Goal: Register for event/course

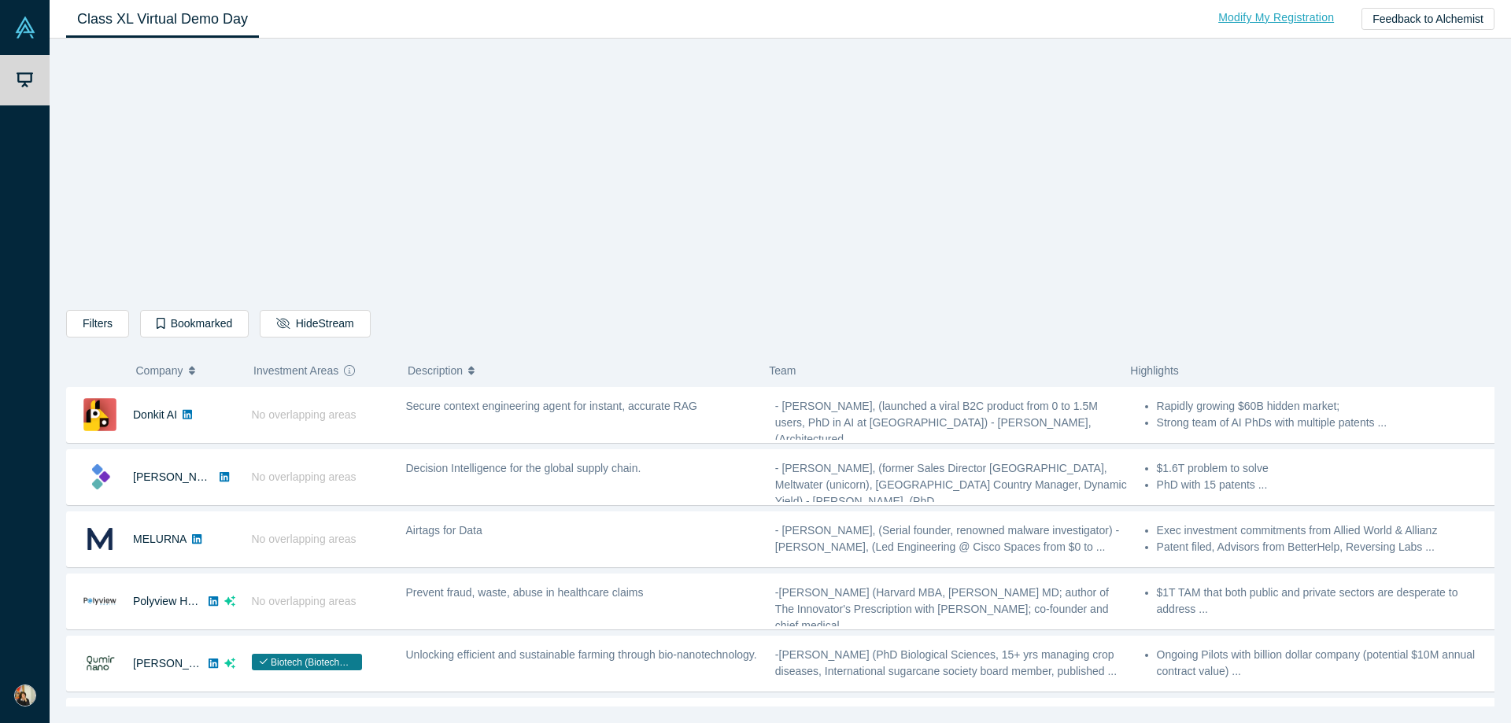
click at [1254, 17] on link "Modify My Registration" at bounding box center [1276, 18] width 149 height 28
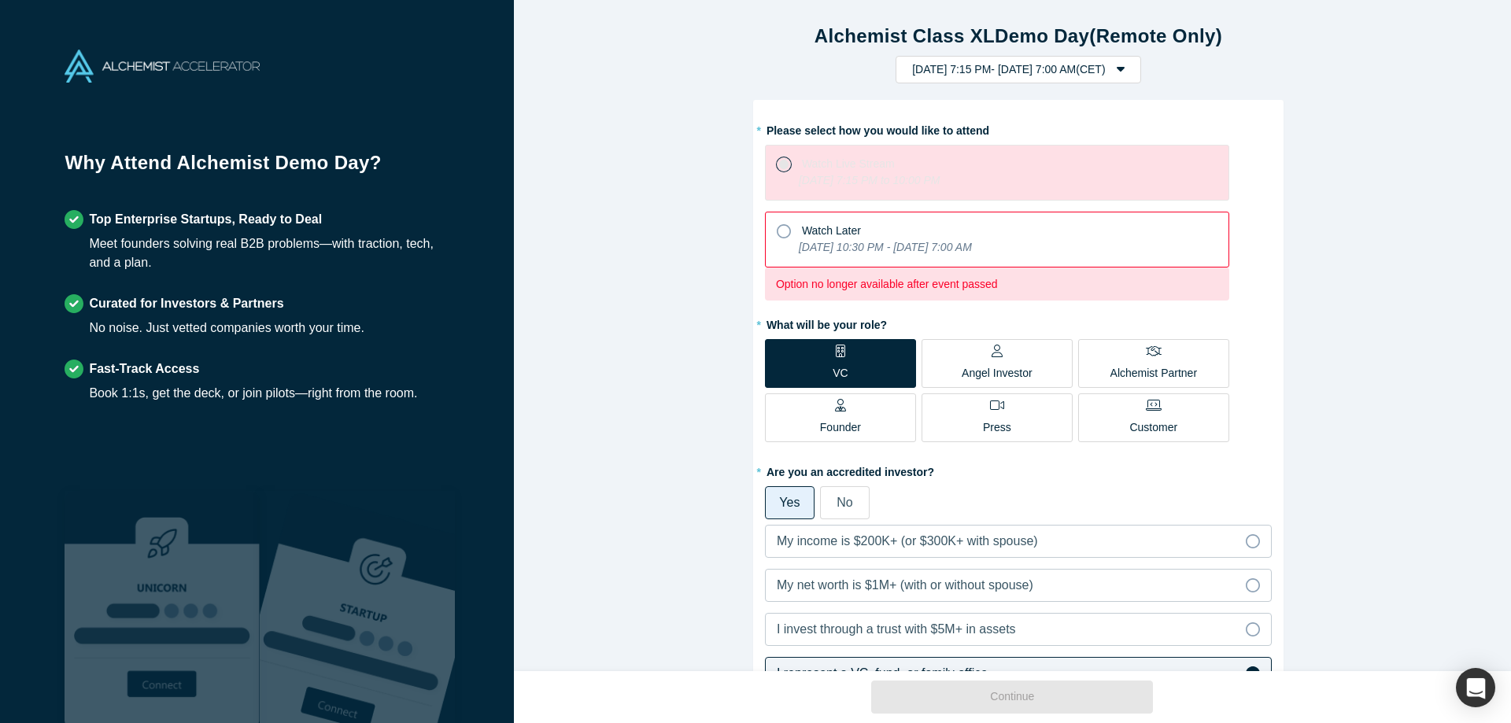
click at [849, 237] on span "Watch Later" at bounding box center [831, 230] width 59 height 13
click at [0, 0] on input "Watch Later [DATE] 10:30 PM - [DATE] 7:00 AM" at bounding box center [0, 0] width 0 height 0
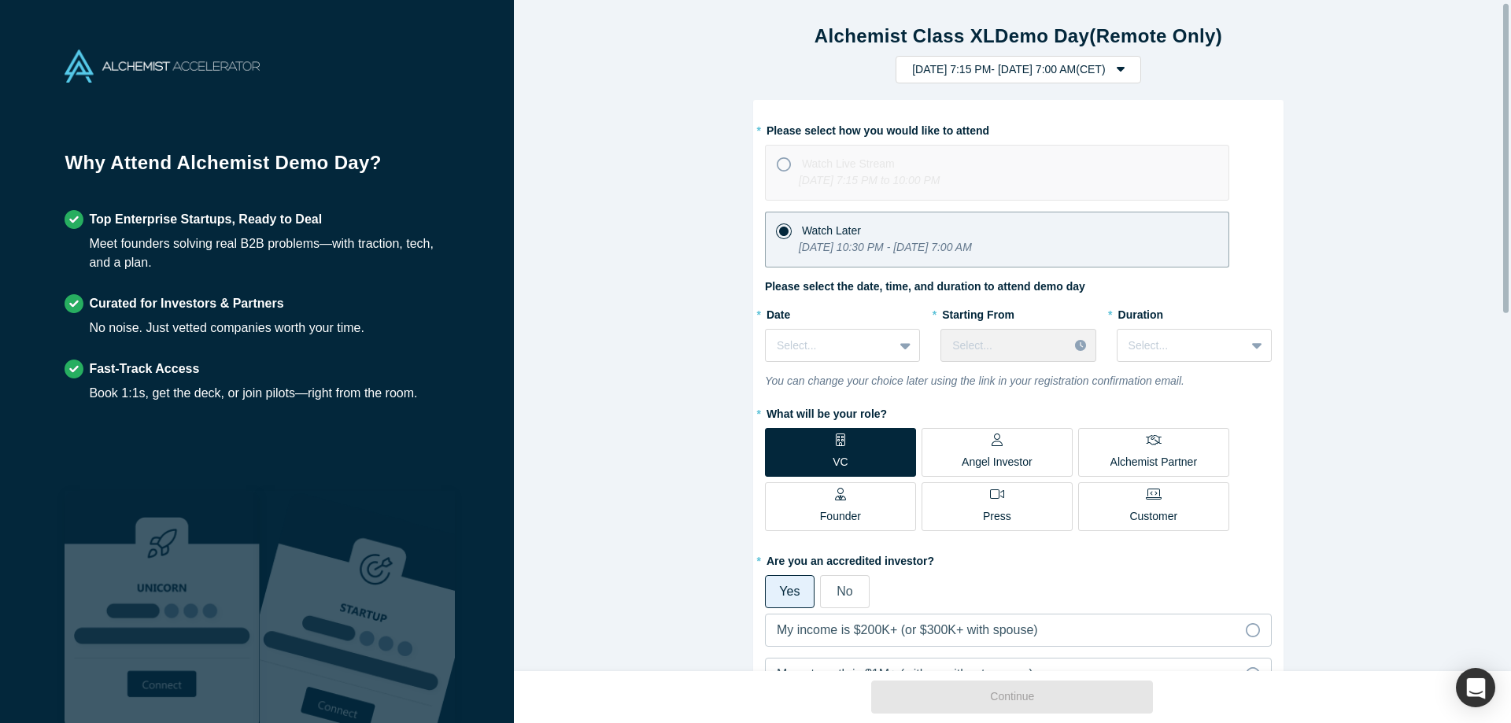
scroll to position [79, 0]
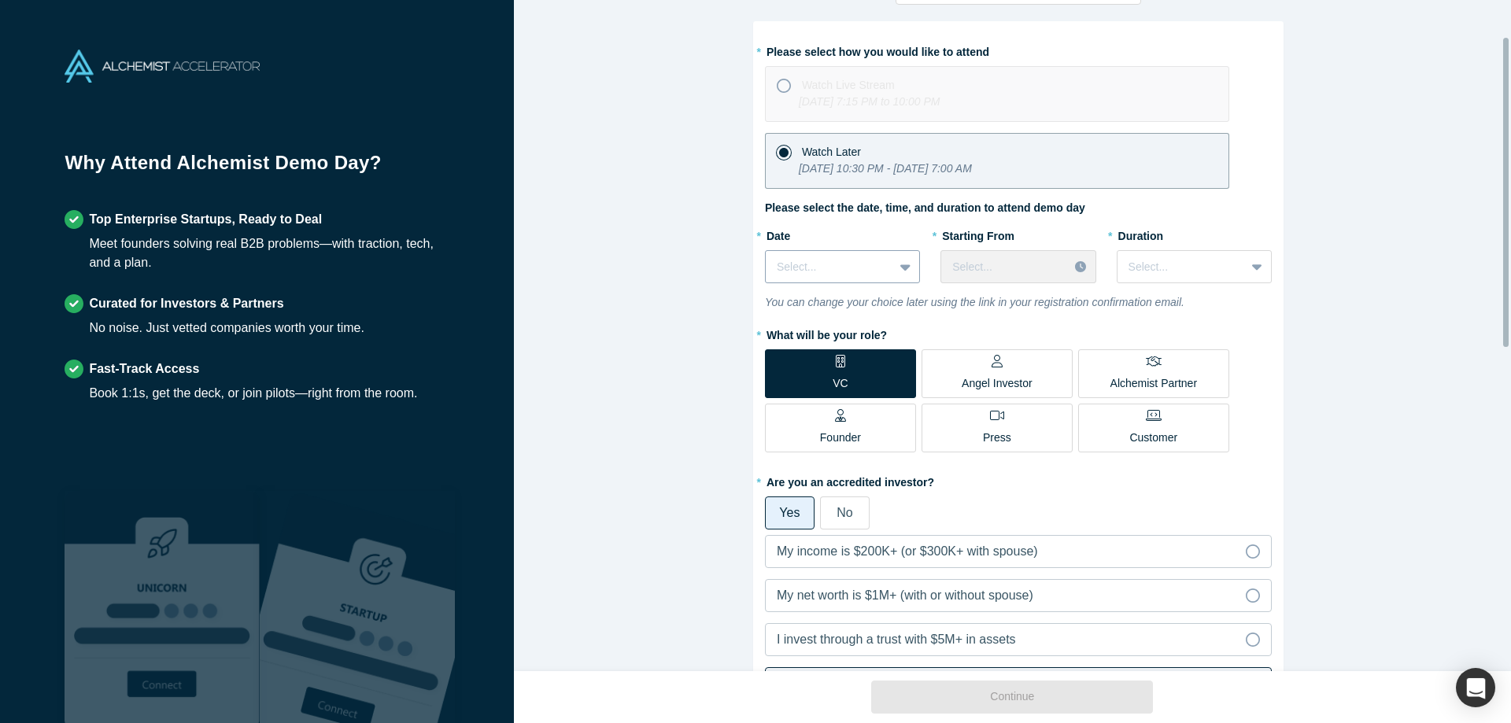
click at [818, 275] on div at bounding box center [829, 267] width 105 height 20
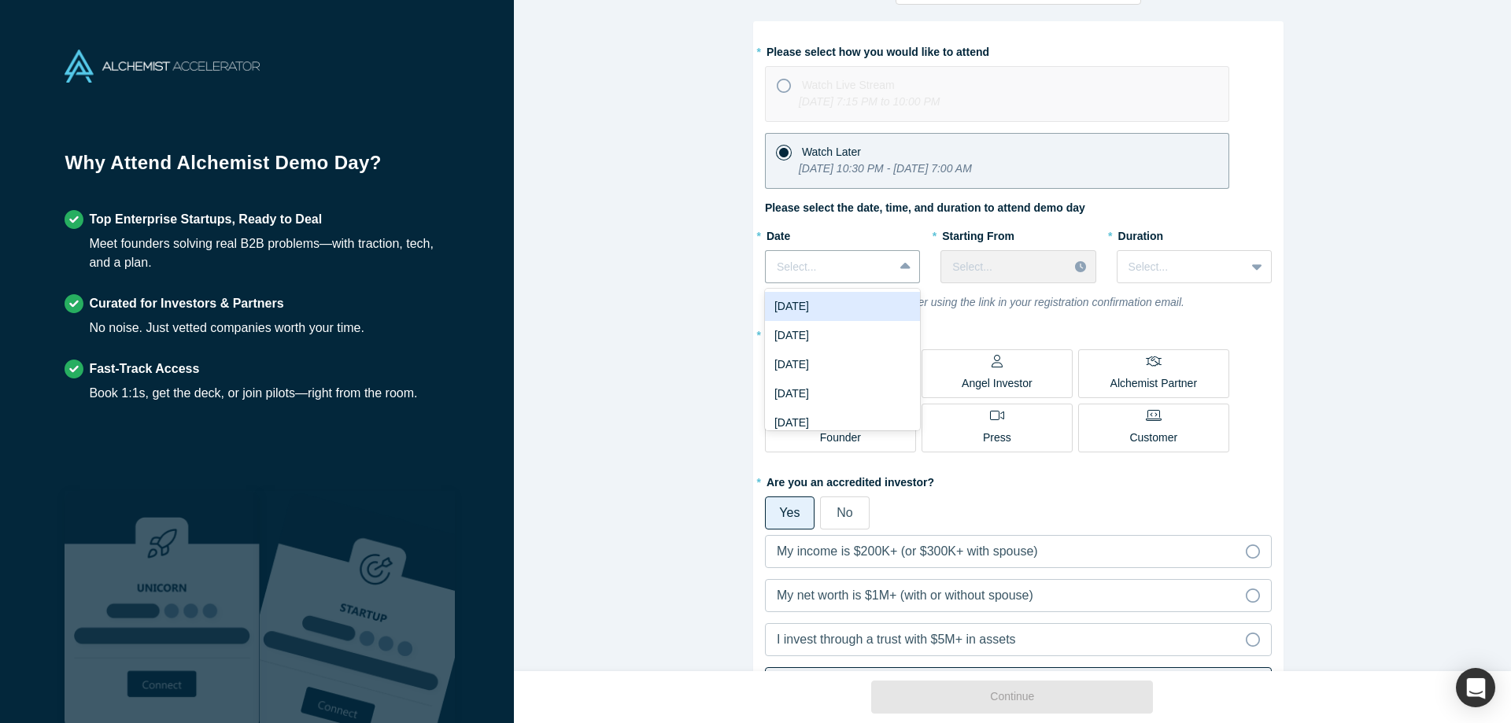
click at [724, 210] on div "Alchemist Class XL Demo Day (Remote Only) [DATE] 7:15 PM - [DATE] 7:00 AM ( CET…" at bounding box center [1018, 341] width 1009 height 683
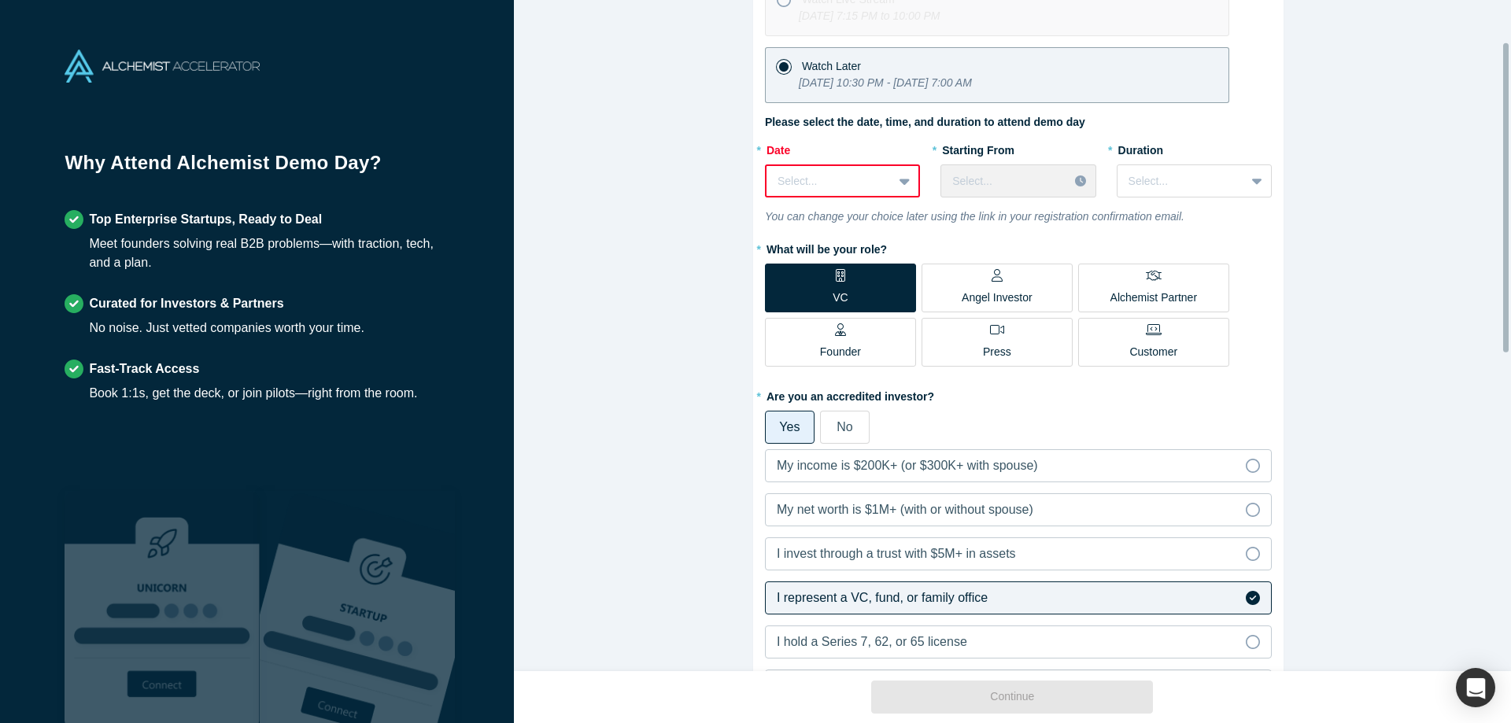
scroll to position [73, 0]
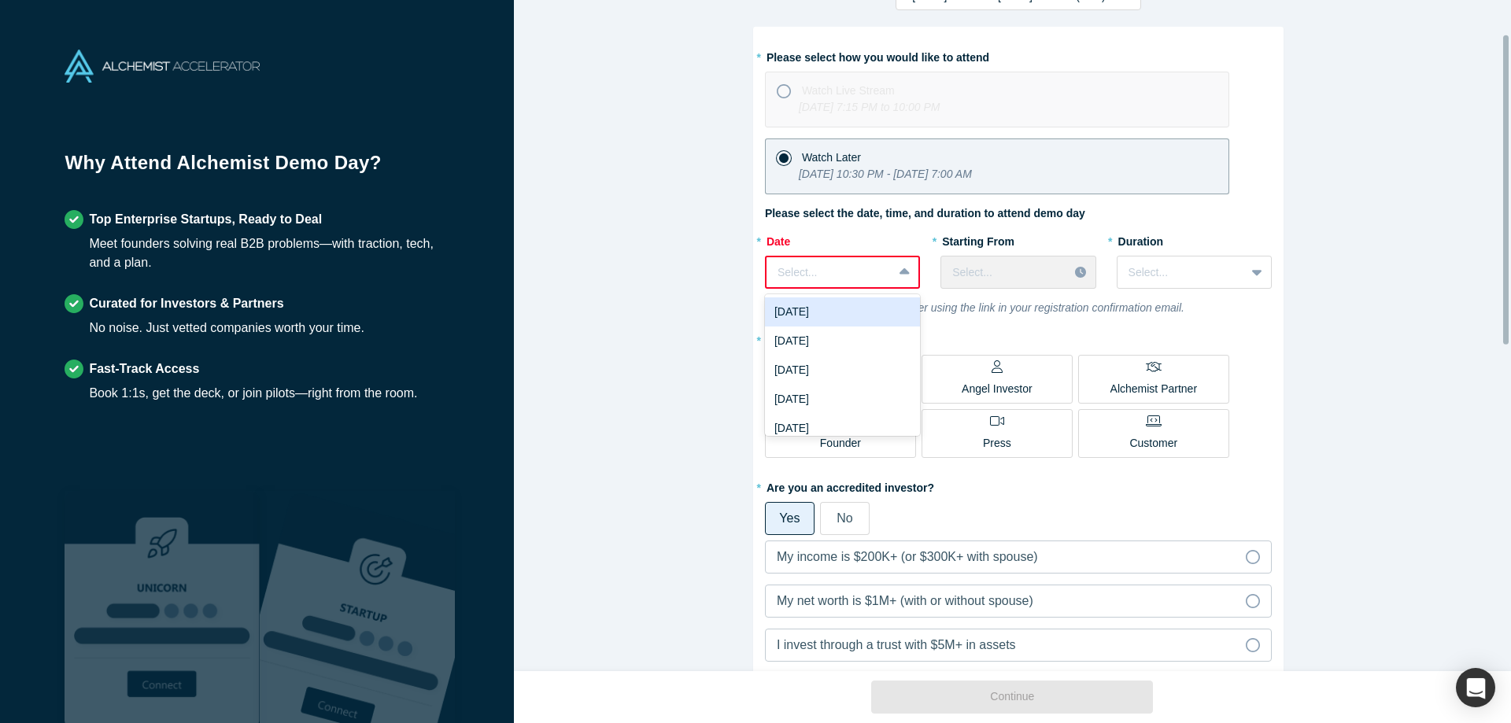
click at [868, 271] on div at bounding box center [829, 273] width 104 height 20
click at [852, 307] on div "[DATE]" at bounding box center [842, 311] width 155 height 29
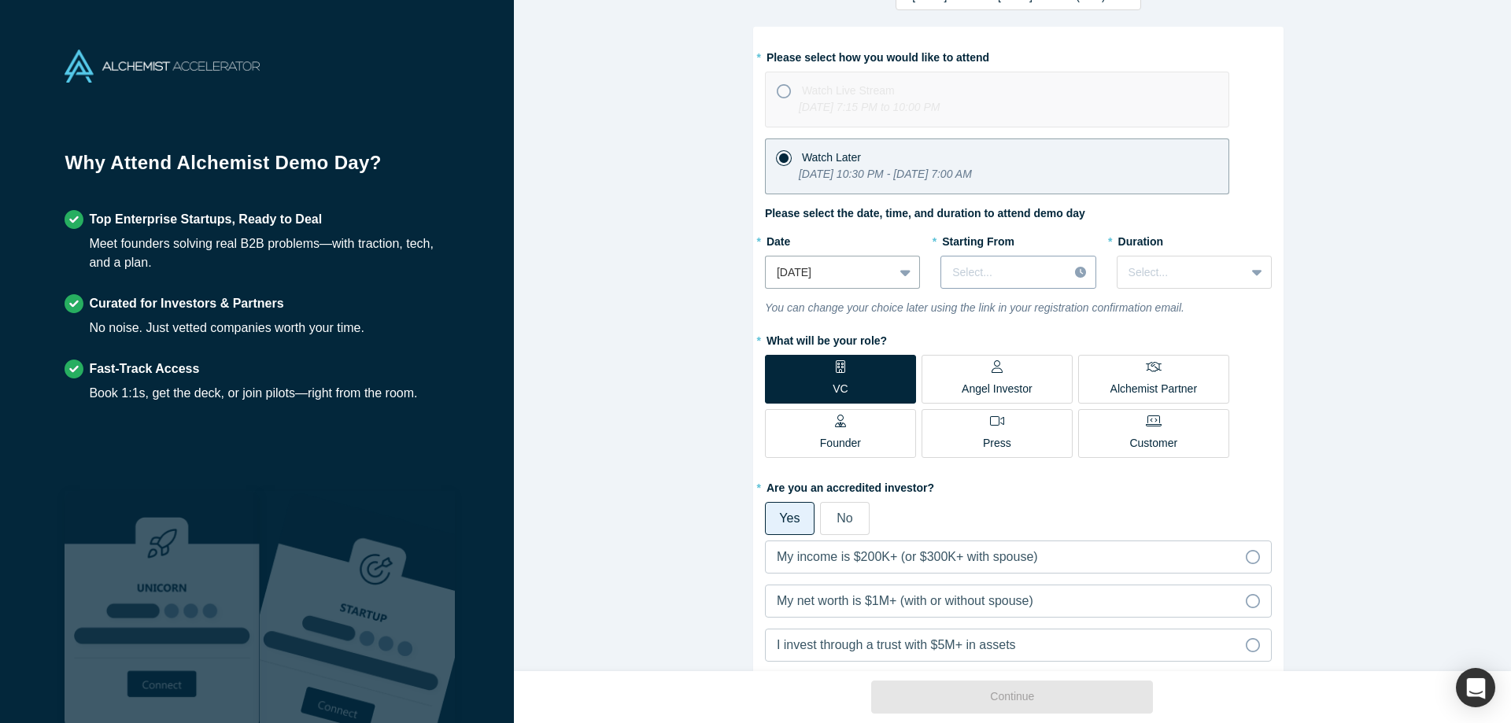
click at [1020, 271] on div at bounding box center [1004, 273] width 105 height 20
click at [994, 347] on div "1:00 AM (CET)" at bounding box center [1017, 341] width 155 height 29
click at [1222, 263] on div at bounding box center [1180, 273] width 105 height 20
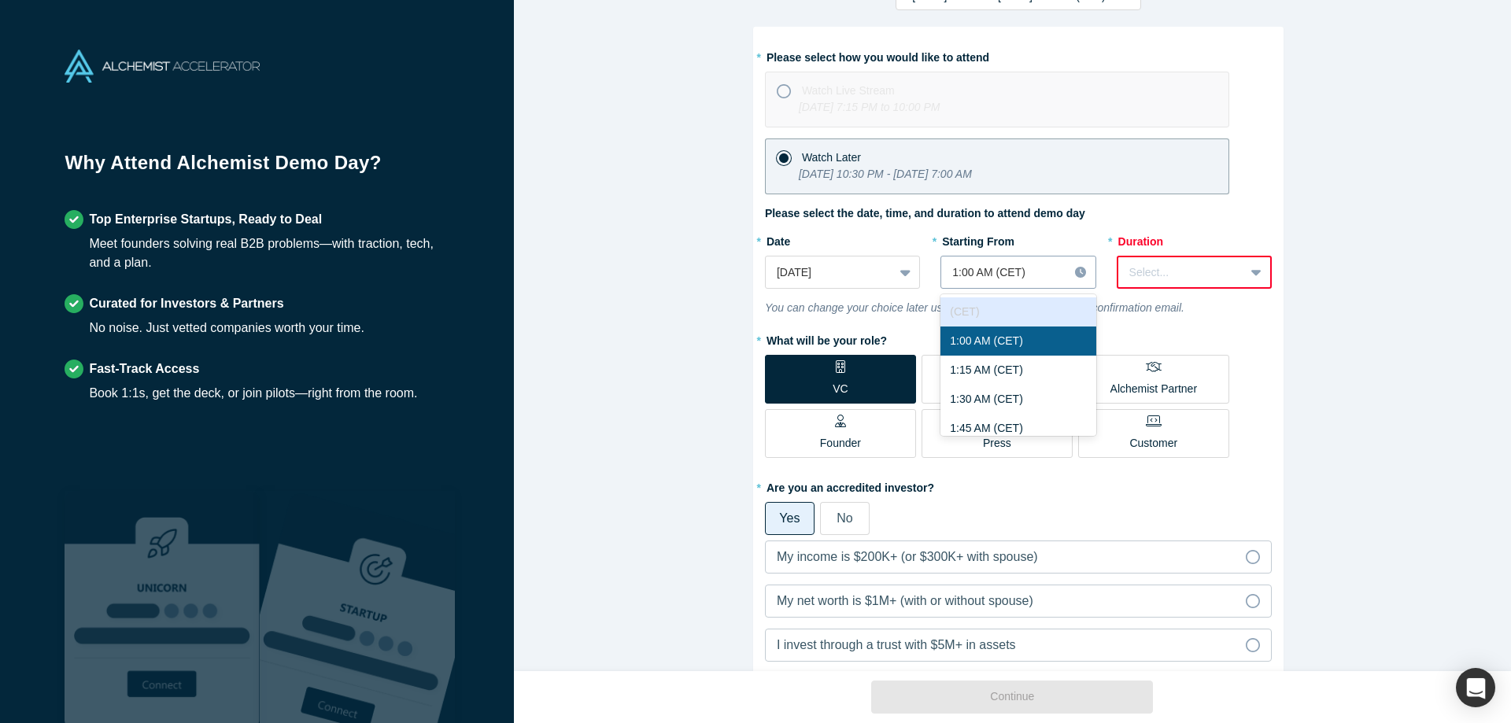
click at [1038, 278] on div at bounding box center [1004, 273] width 105 height 20
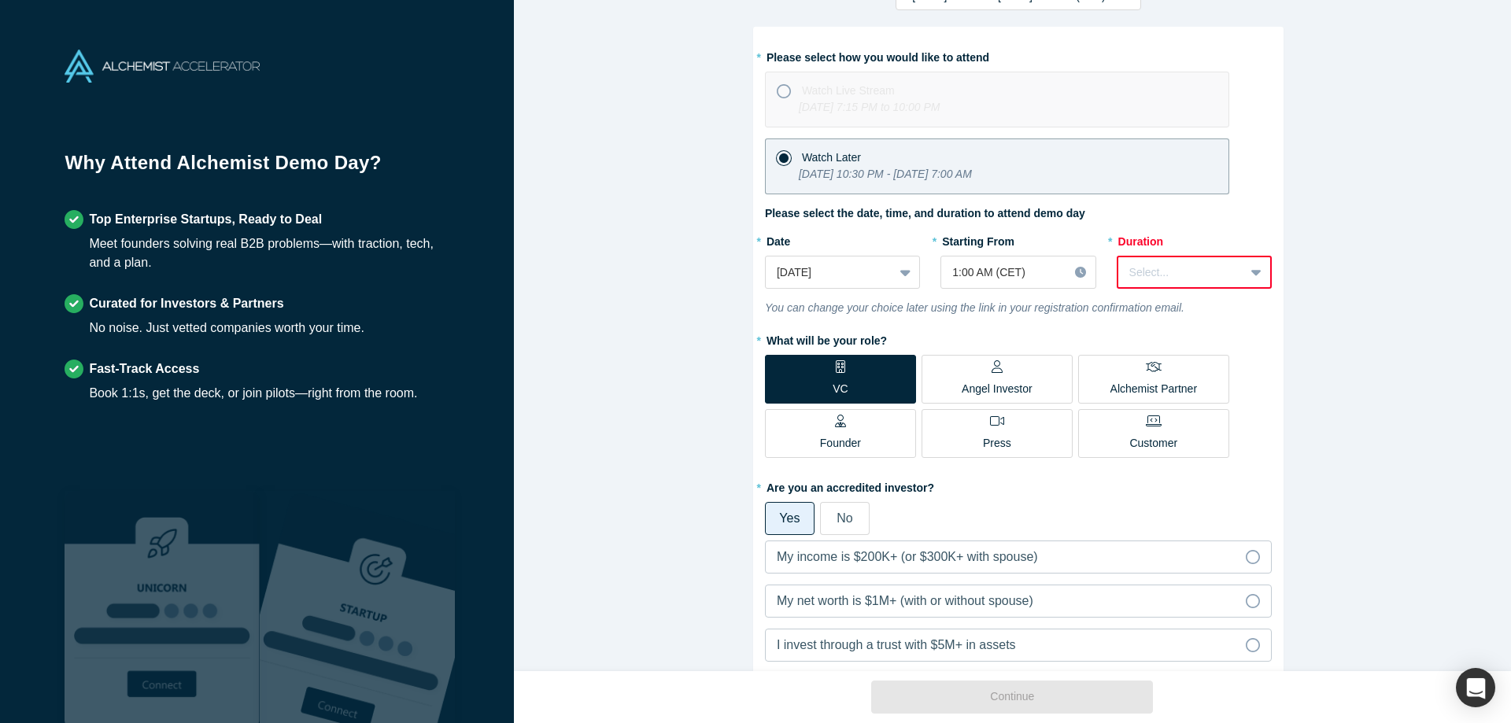
click at [1365, 205] on div "Alchemist Class XL Demo Day (Remote Only) [DATE] 7:15 PM - [DATE] 7:00 AM ( CET…" at bounding box center [1018, 341] width 1009 height 683
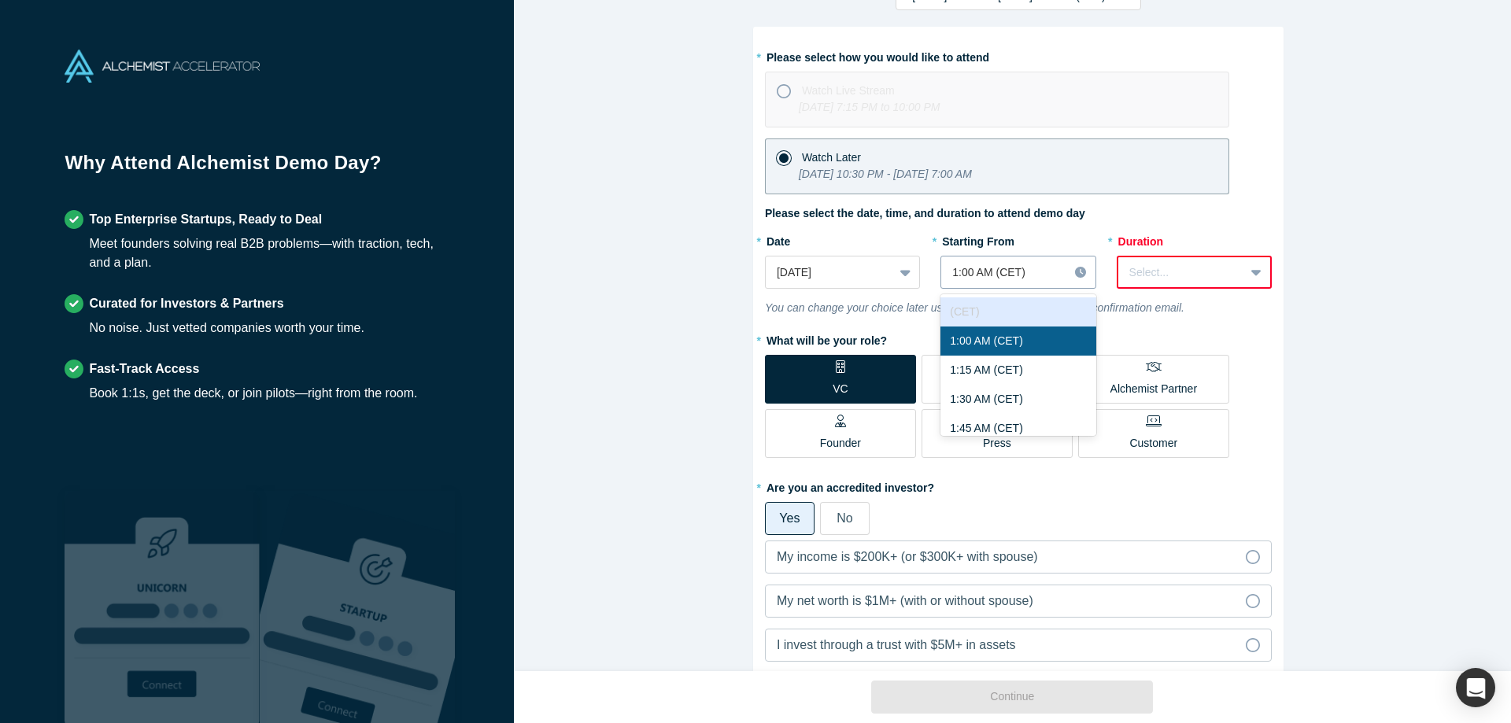
click at [1011, 267] on div at bounding box center [1004, 273] width 105 height 20
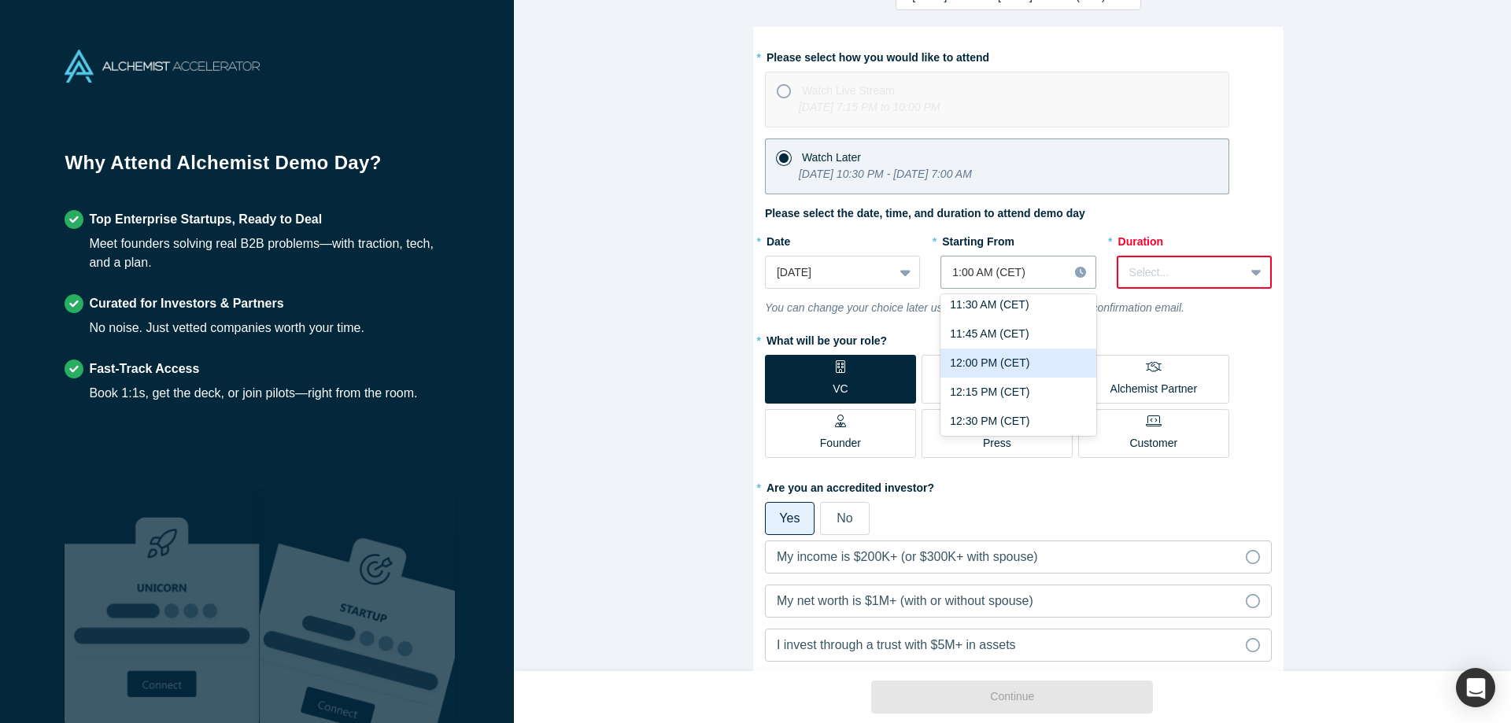
click at [1015, 370] on div "12:00 PM (CET)" at bounding box center [1017, 363] width 155 height 29
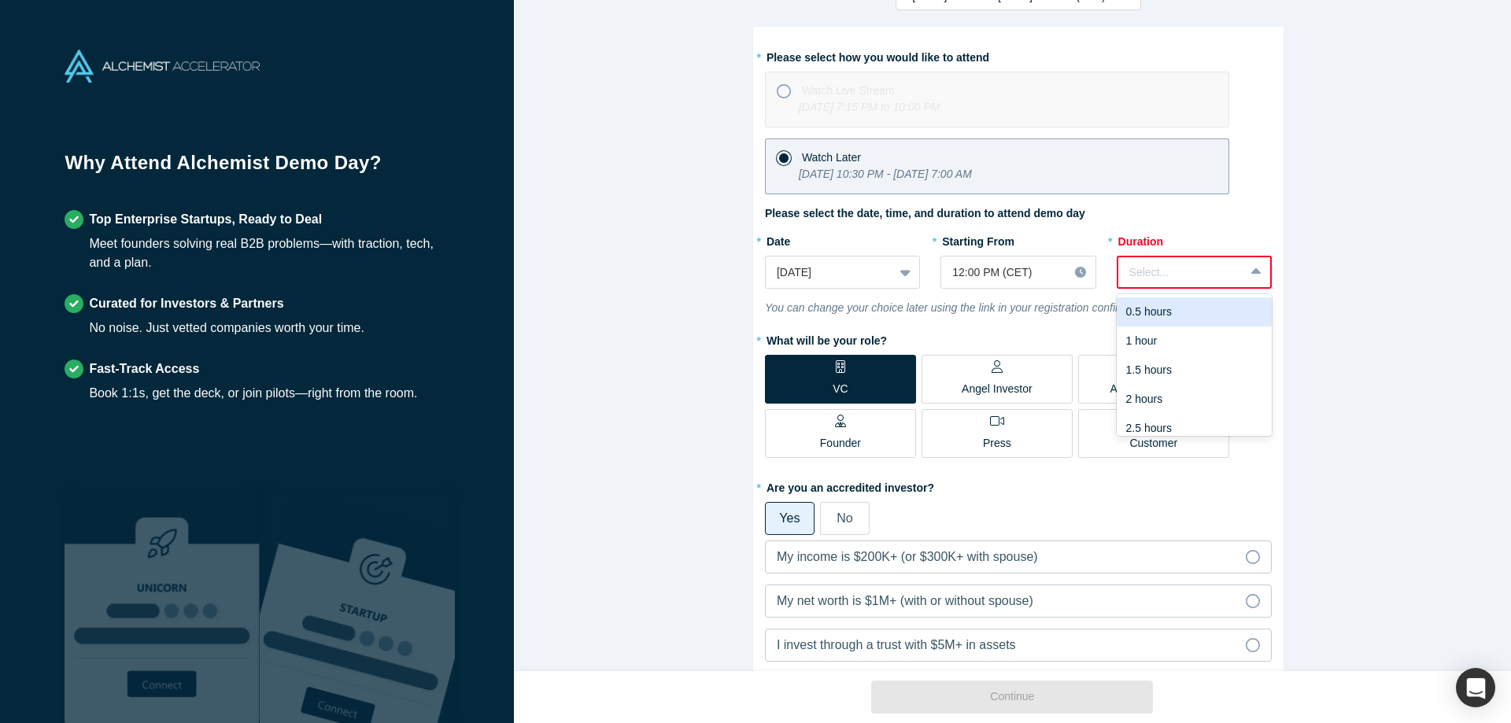
click at [1187, 260] on div "Select..." at bounding box center [1181, 273] width 126 height 26
click at [1160, 422] on div "3 hours" at bounding box center [1194, 418] width 155 height 29
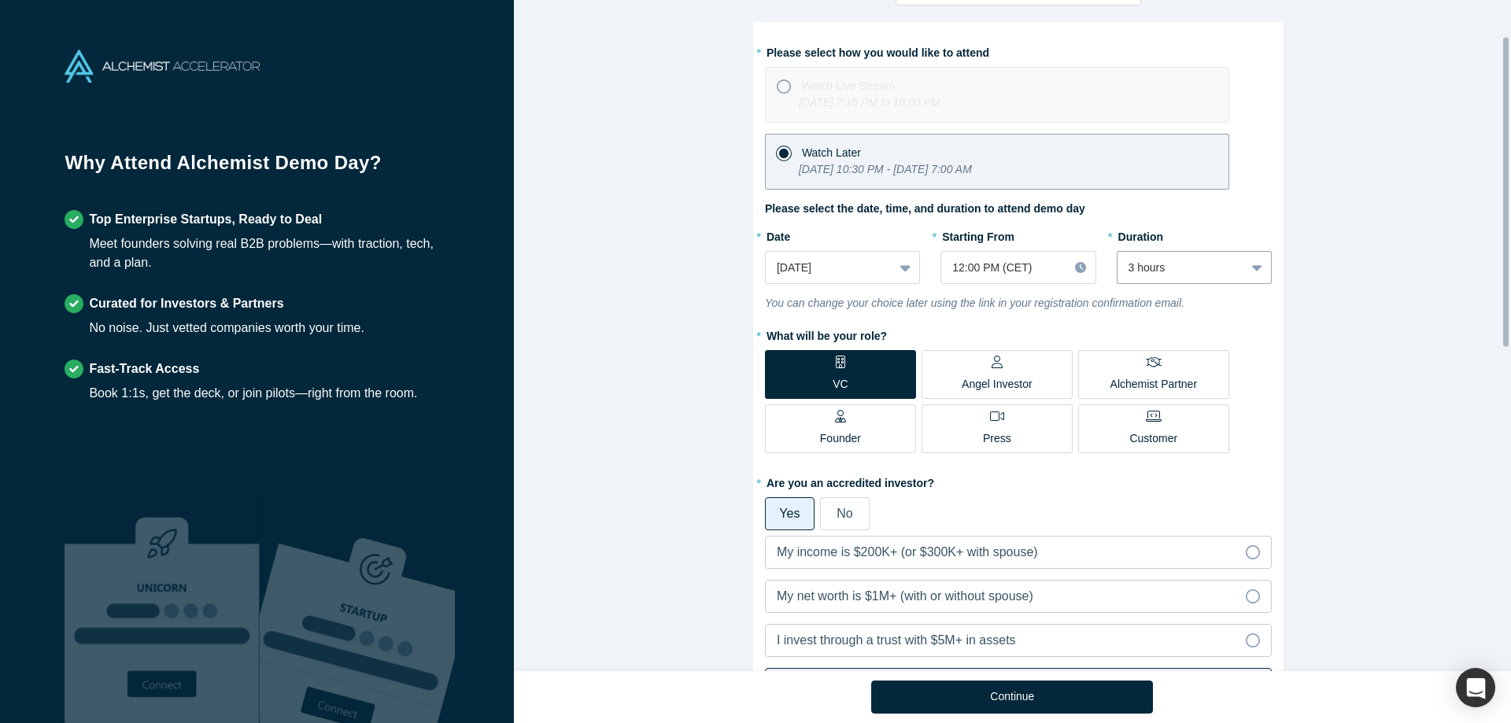
scroll to position [79, 0]
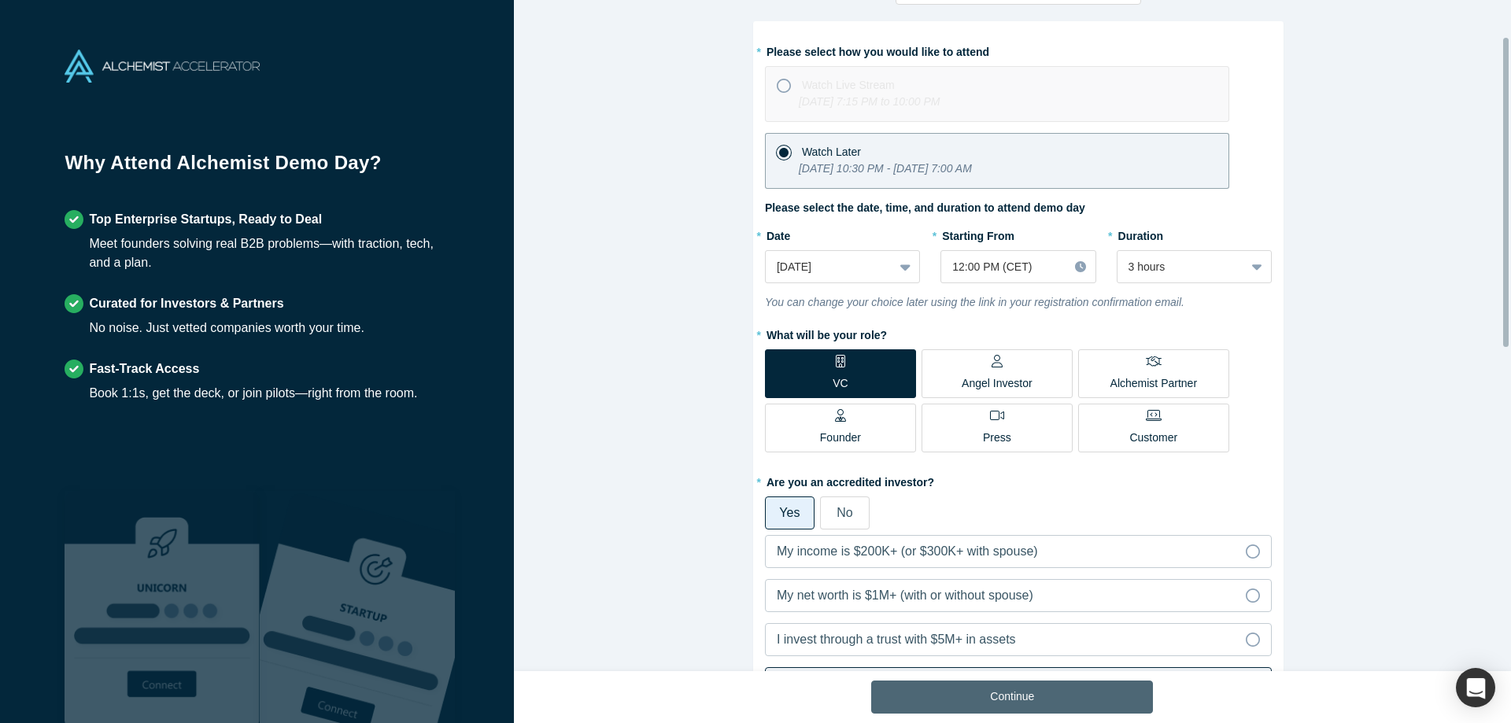
click at [1066, 702] on button "Continue" at bounding box center [1012, 697] width 282 height 33
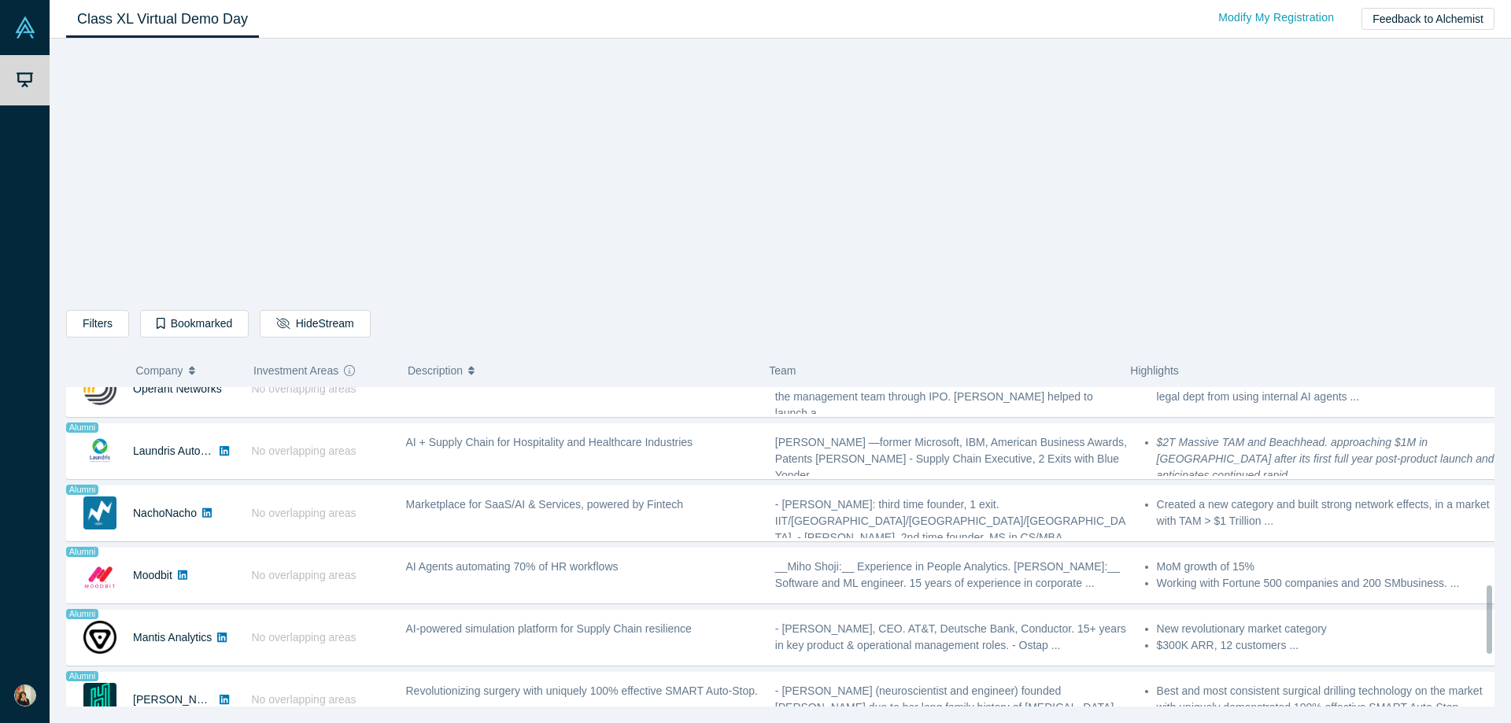
scroll to position [1173, 0]
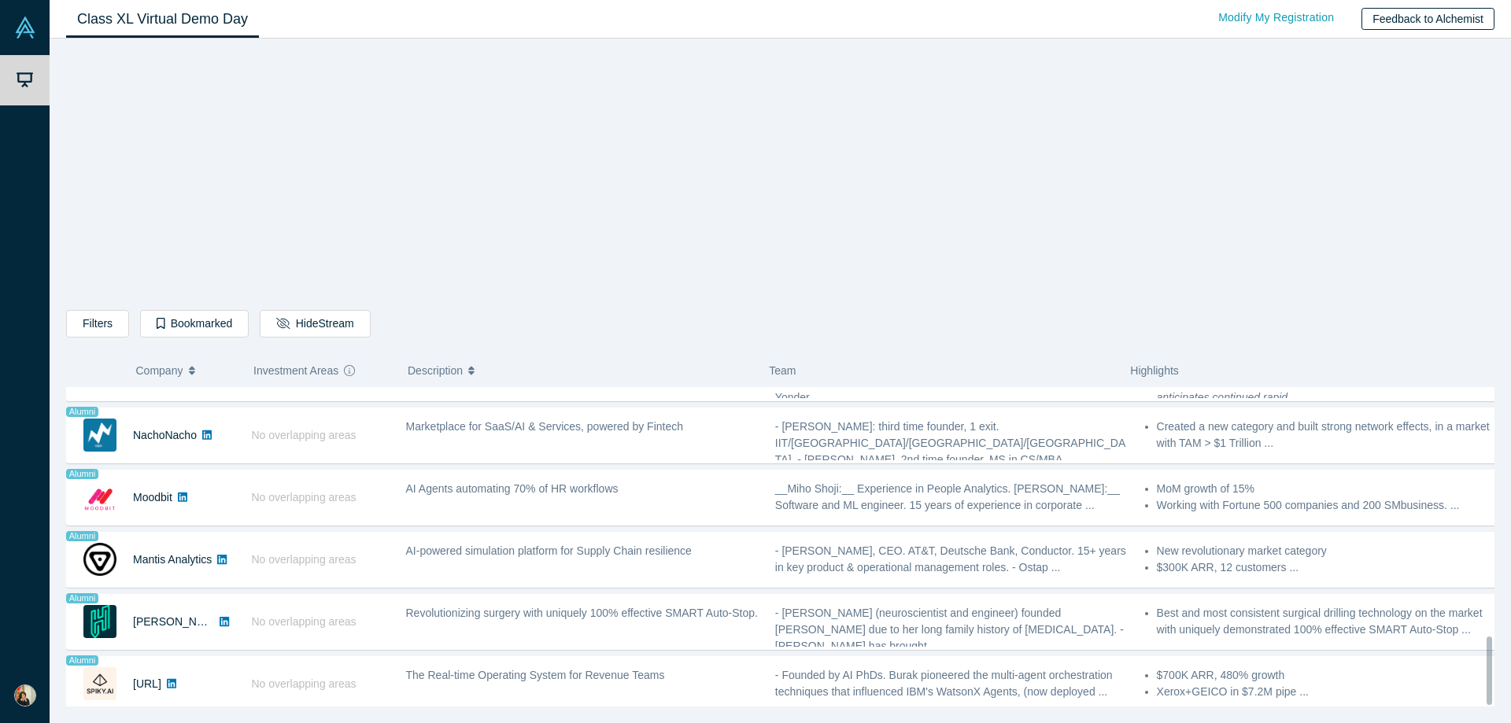
click at [1440, 25] on button "Feedback to Alchemist" at bounding box center [1427, 19] width 133 height 22
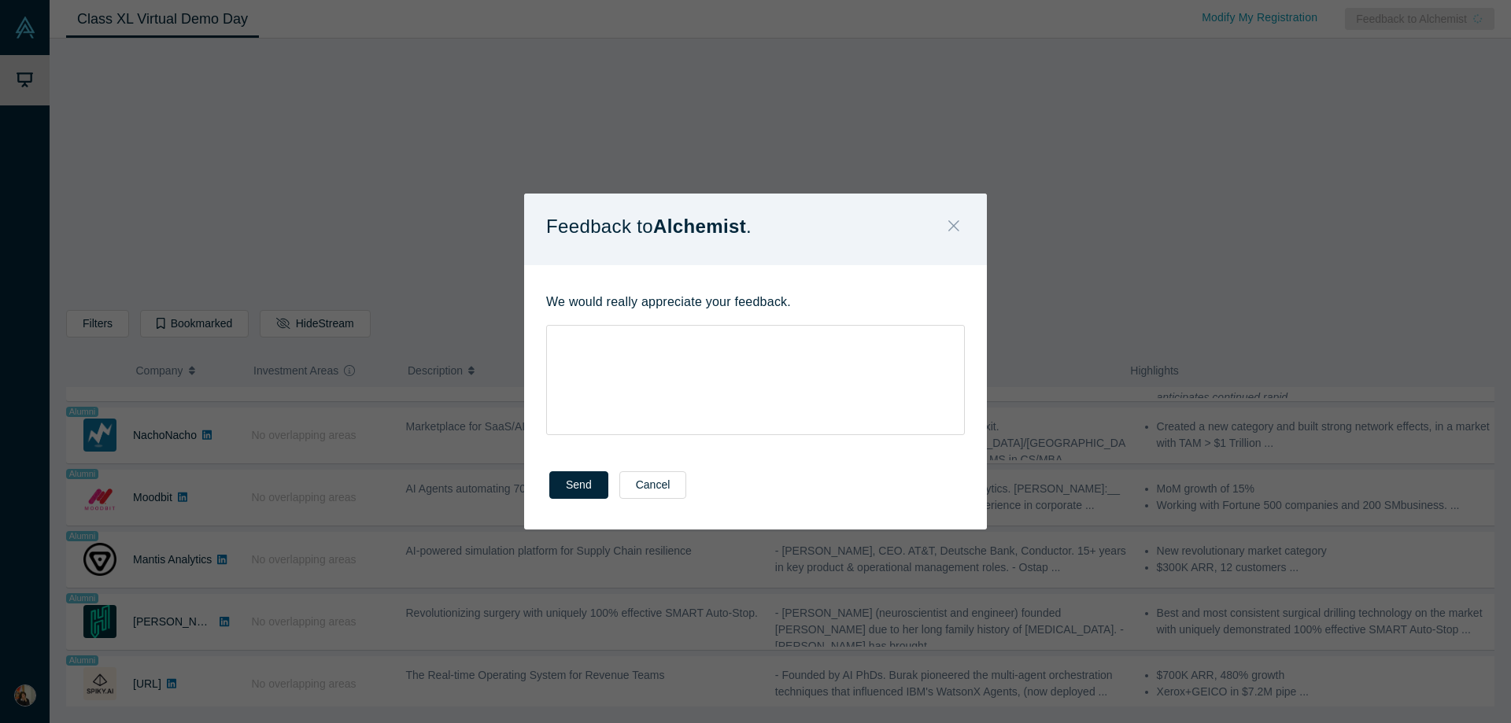
click at [958, 224] on icon "Close" at bounding box center [953, 225] width 11 height 17
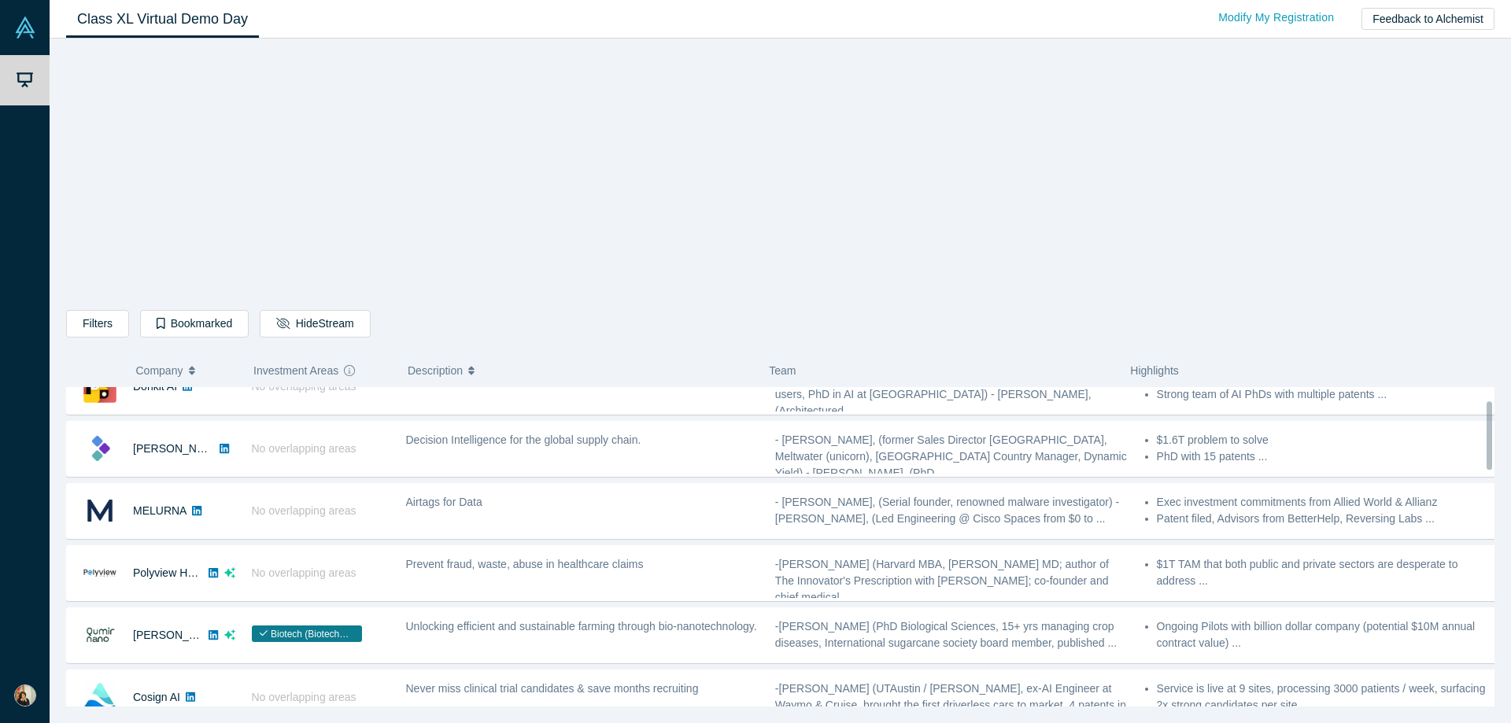
scroll to position [0, 0]
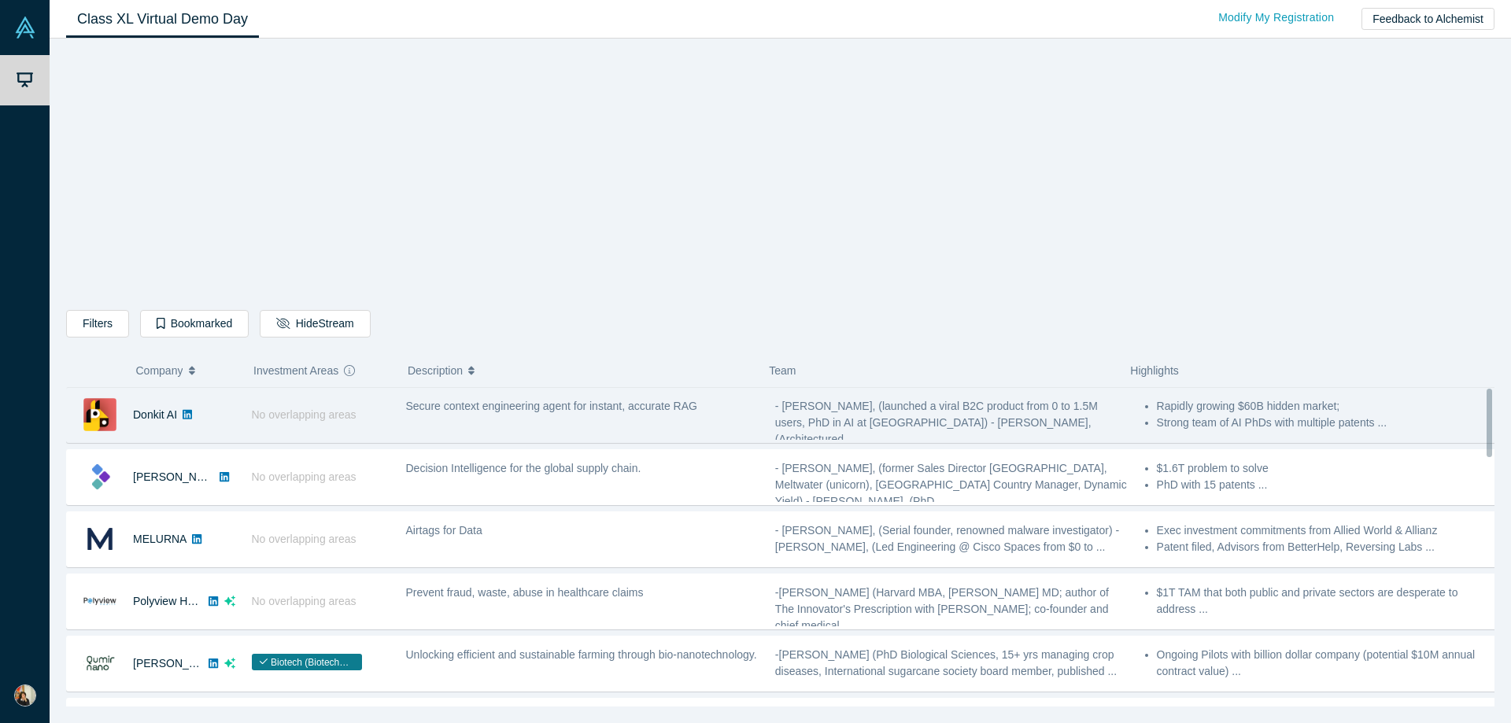
click at [552, 398] on div "Secure context engineering agent for instant, accurate RAG" at bounding box center [582, 406] width 353 height 17
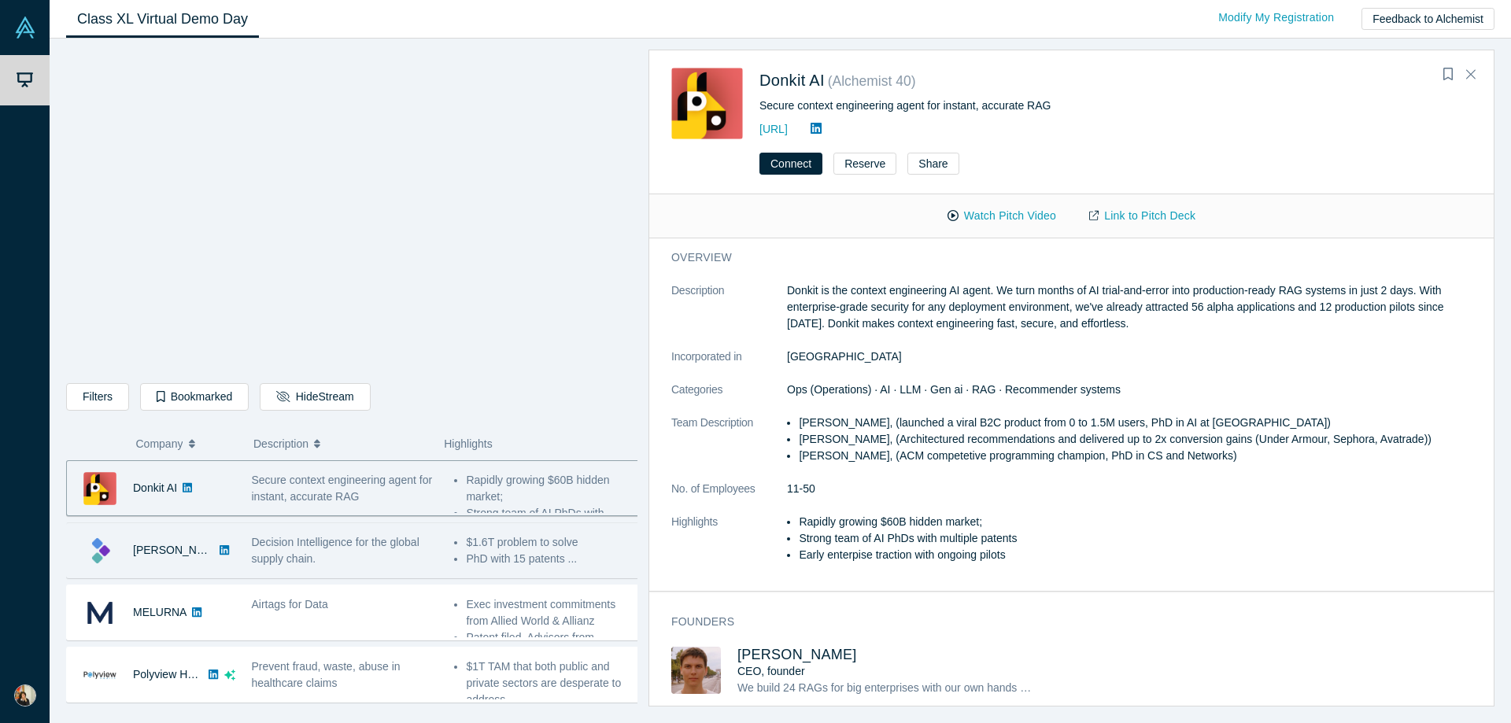
click at [283, 553] on span "Decision Intelligence for the global supply chain." at bounding box center [336, 550] width 168 height 29
